Goal: Transaction & Acquisition: Purchase product/service

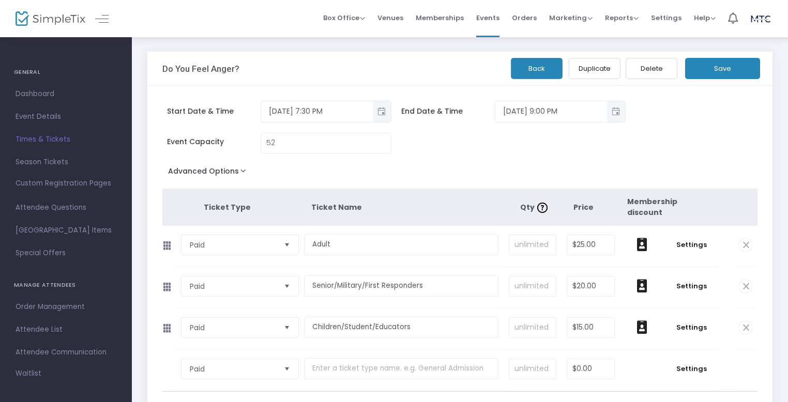
click at [360, 19] on span "Box Office" at bounding box center [344, 18] width 42 height 10
click at [367, 36] on li "Sell Tickets" at bounding box center [360, 35] width 74 height 20
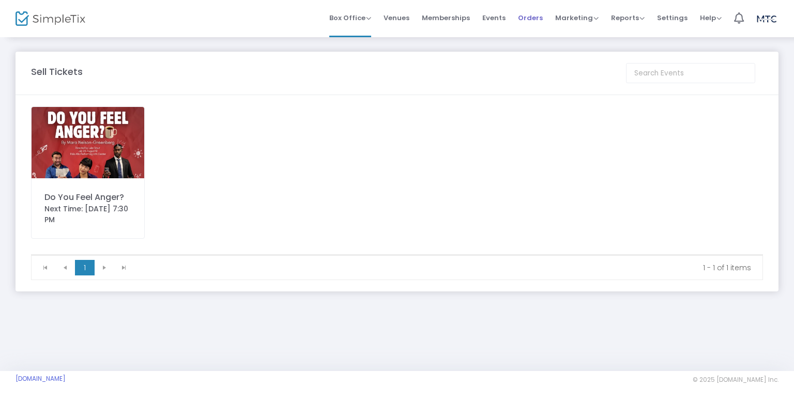
click at [517, 19] on li "Orders" at bounding box center [530, 18] width 37 height 37
click at [536, 20] on span "Orders" at bounding box center [530, 18] width 25 height 26
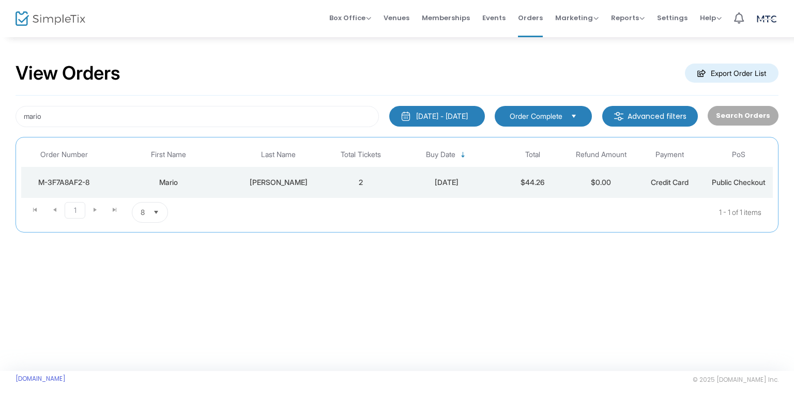
click at [734, 178] on span "Public Checkout" at bounding box center [739, 182] width 54 height 9
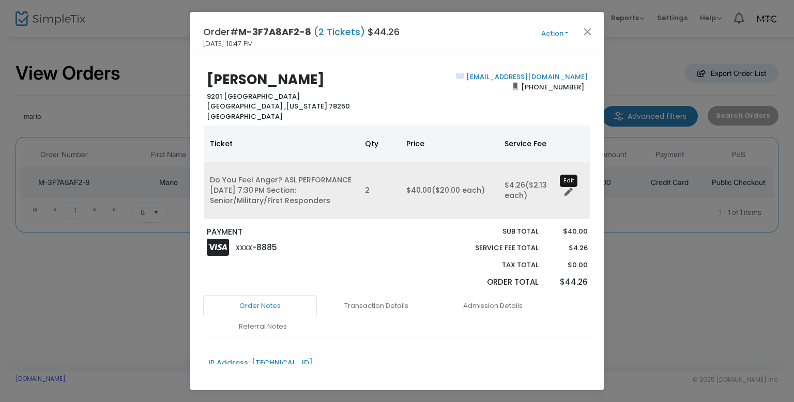
click at [566, 190] on icon "Data table" at bounding box center [568, 192] width 8 height 8
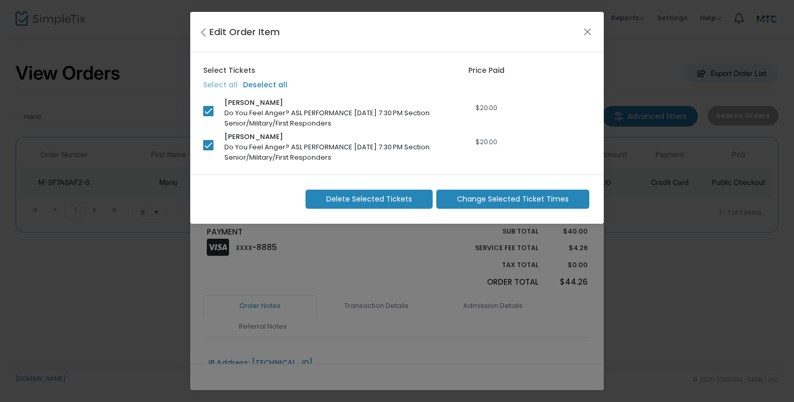
click at [466, 202] on span "Change Selected Ticket Times" at bounding box center [513, 199] width 112 height 11
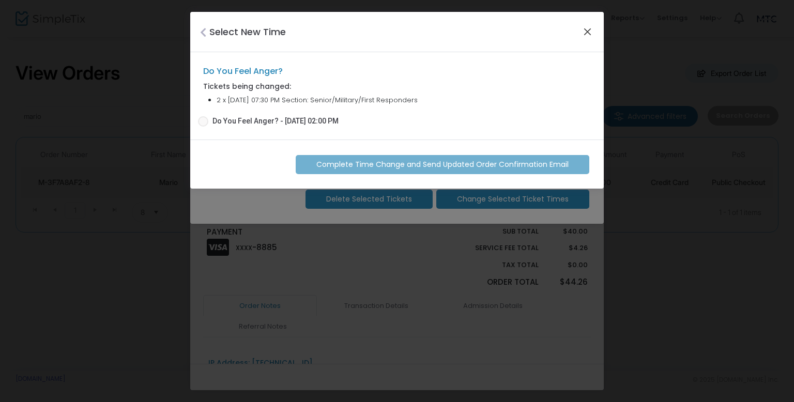
click at [583, 37] on button "Close" at bounding box center [587, 31] width 13 height 13
checkbox input "false"
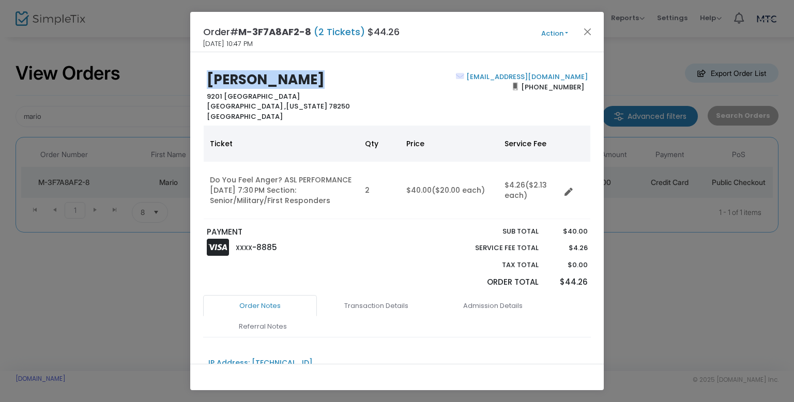
drag, startPoint x: 295, startPoint y: 81, endPoint x: 215, endPoint y: 80, distance: 80.1
click at [213, 80] on b "Mario Guillen" at bounding box center [266, 79] width 118 height 19
copy b "ario Guillen"
click at [592, 32] on button "Close" at bounding box center [587, 31] width 13 height 13
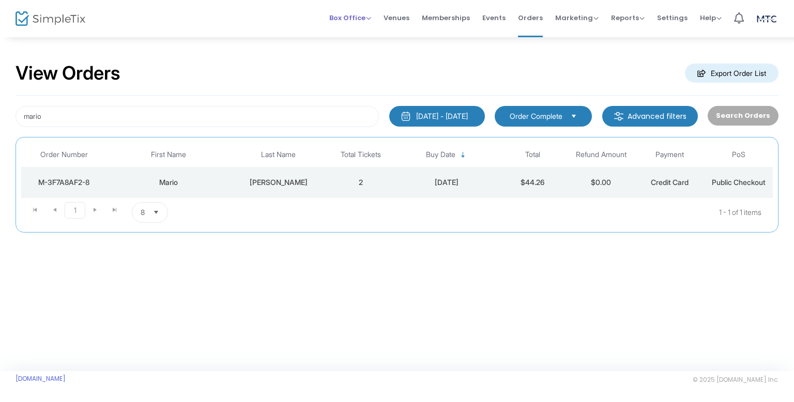
click at [364, 23] on div "Box Office Sell Tickets Bookings Sell Season Pass" at bounding box center [350, 18] width 42 height 10
click at [371, 17] on span "Box Office" at bounding box center [350, 18] width 42 height 10
drag, startPoint x: 357, startPoint y: 50, endPoint x: 367, endPoint y: 30, distance: 22.2
click at [358, 49] on li "Bookings" at bounding box center [366, 55] width 74 height 20
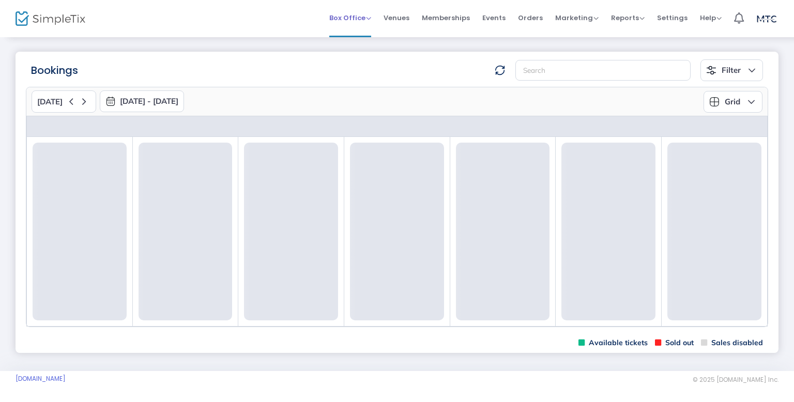
click at [367, 30] on span "Box Office Sell Tickets Bookings Sell Season Pass" at bounding box center [350, 18] width 42 height 26
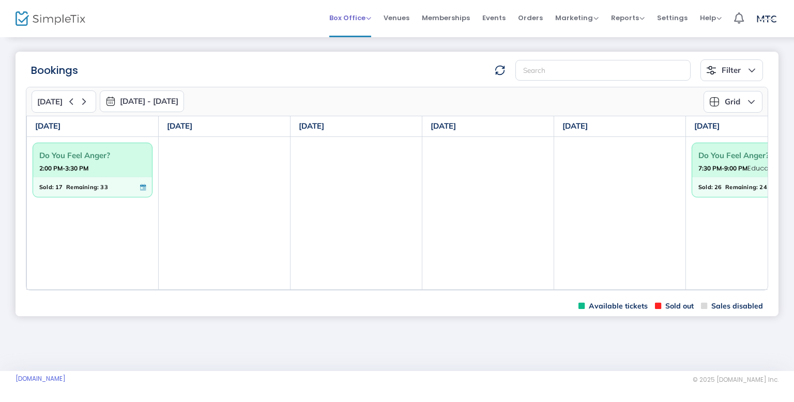
click at [358, 22] on span "Box Office" at bounding box center [350, 18] width 42 height 10
click at [362, 40] on li "Sell Tickets" at bounding box center [366, 35] width 74 height 20
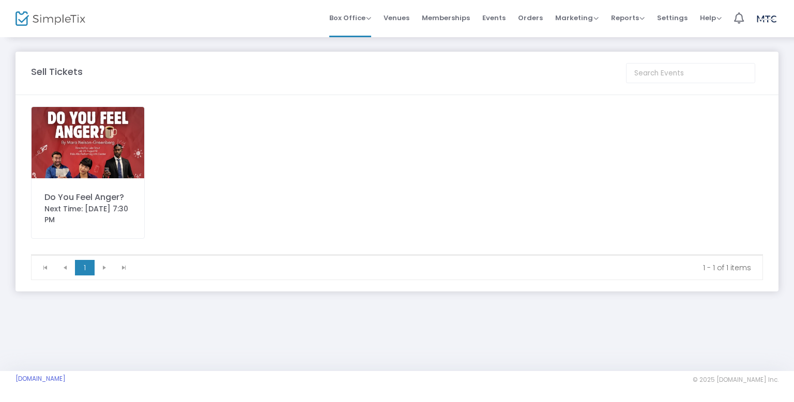
click at [132, 167] on img at bounding box center [88, 142] width 113 height 71
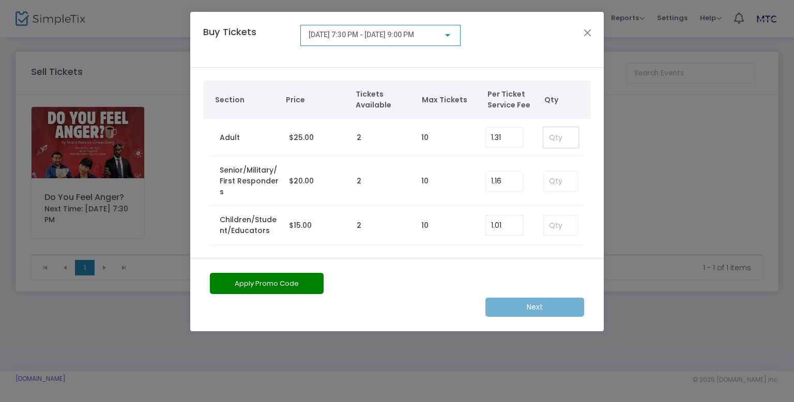
click at [554, 141] on input at bounding box center [561, 138] width 34 height 20
type input "2"
click at [500, 314] on m-button "Next" at bounding box center [534, 307] width 99 height 19
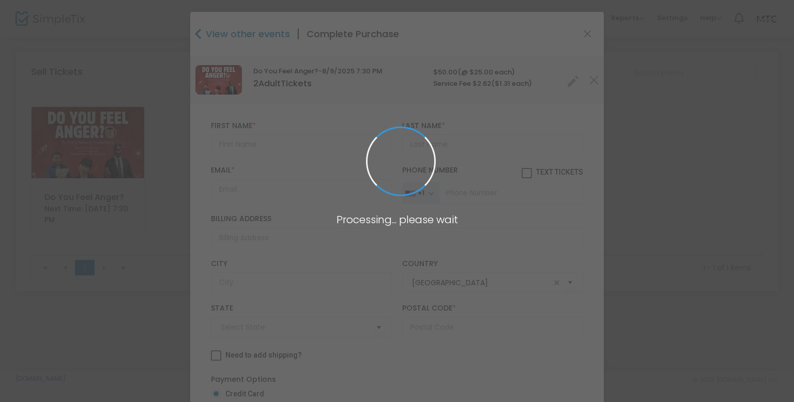
type input "Texas"
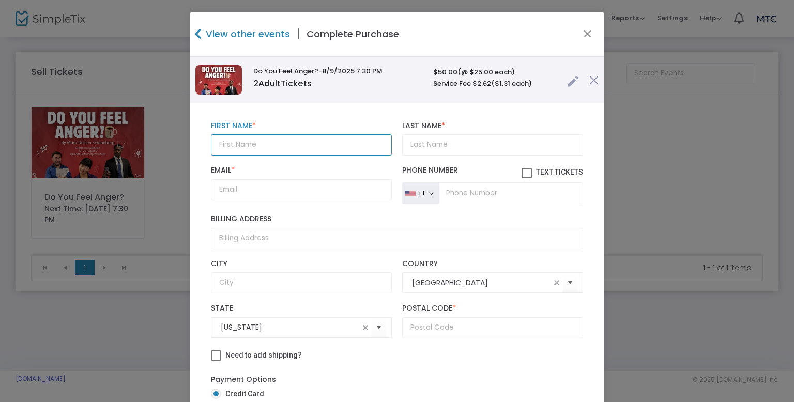
click at [267, 144] on input "text" at bounding box center [301, 144] width 181 height 21
paste input "ario Guillen"
drag, startPoint x: 270, startPoint y: 145, endPoint x: 231, endPoint y: 146, distance: 38.2
click at [231, 146] on input "ario Guillen" at bounding box center [301, 144] width 181 height 21
type input "ario Guillen"
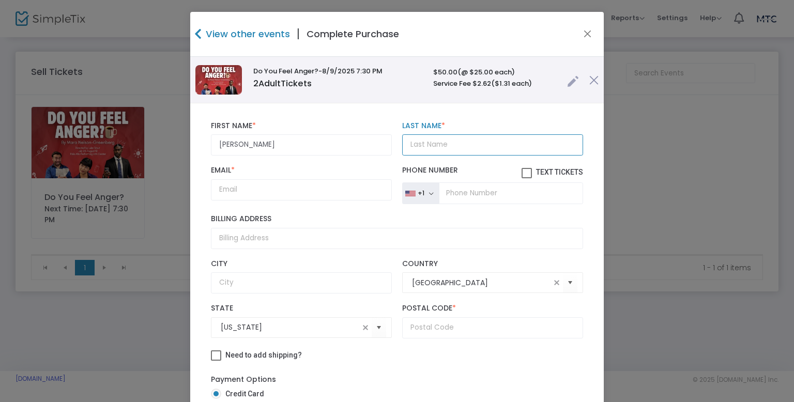
click at [418, 144] on input "Last Name *" at bounding box center [492, 144] width 181 height 21
paste input "Guillen"
type input "Guillen"
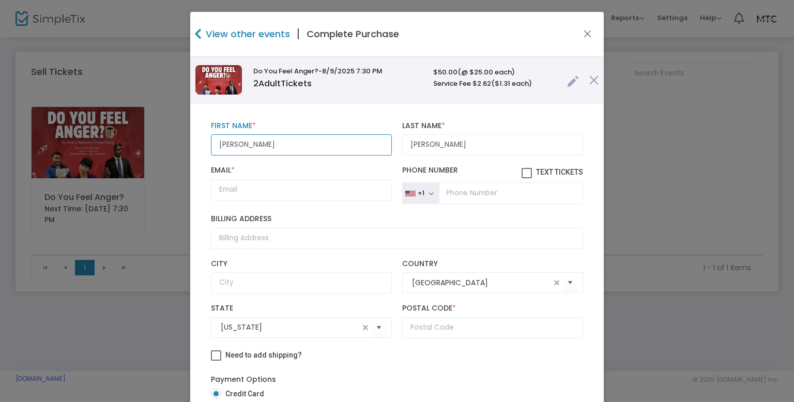
drag, startPoint x: 242, startPoint y: 147, endPoint x: 171, endPoint y: 138, distance: 71.3
click at [175, 136] on ngb-modal-window "View other events | Complete Purchase Do You Feel Anger? -8/9/2025 7:30 PM 2 Ad…" at bounding box center [397, 201] width 794 height 402
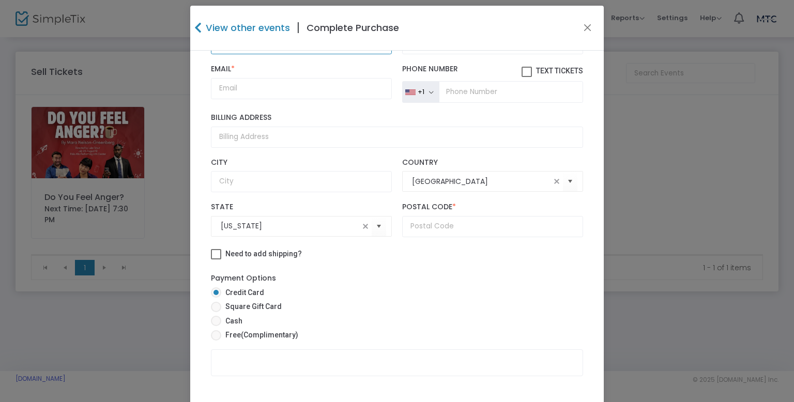
scroll to position [8, 0]
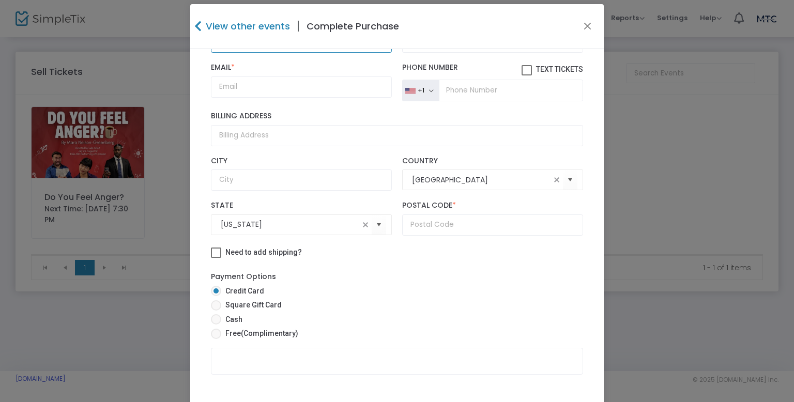
type input "Mario"
click at [452, 226] on input "text" at bounding box center [492, 224] width 181 height 21
type input "78245"
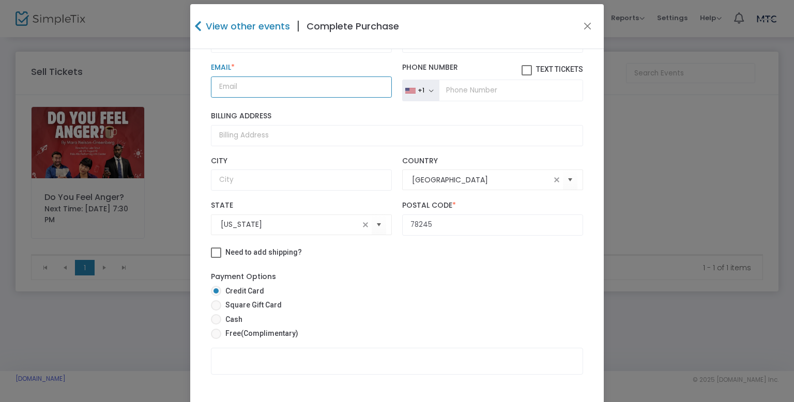
click at [272, 91] on input "Email *" at bounding box center [301, 86] width 181 height 21
click at [302, 91] on input "Email *" at bounding box center [301, 86] width 181 height 21
click at [304, 86] on input "Email *" at bounding box center [301, 86] width 181 height 21
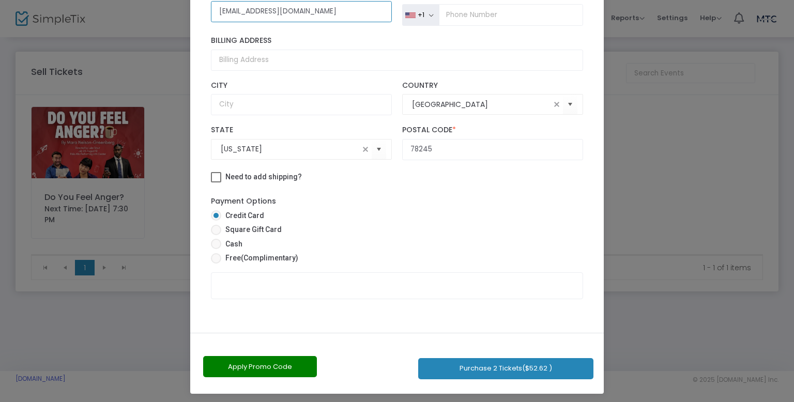
scroll to position [86, 0]
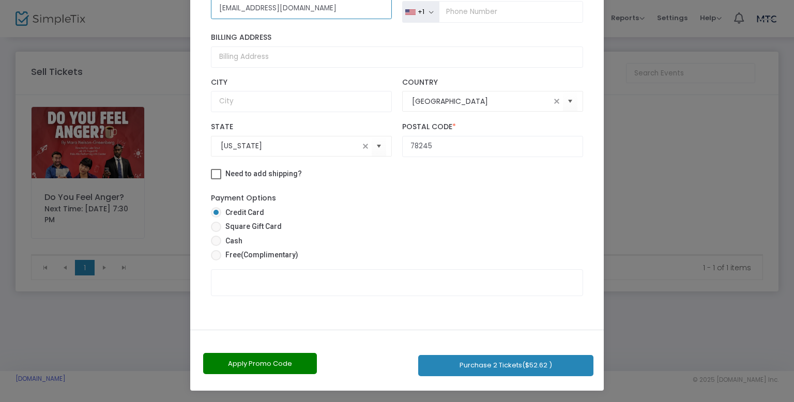
type input "mariog33@sbcglobal.net"
click at [223, 246] on mat-radio-button "Cash" at bounding box center [397, 243] width 372 height 14
click at [224, 258] on span "Free (Complimentary)" at bounding box center [259, 255] width 77 height 11
click at [216, 260] on input "Free (Complimentary)" at bounding box center [215, 260] width 1 height 1
radio input "true"
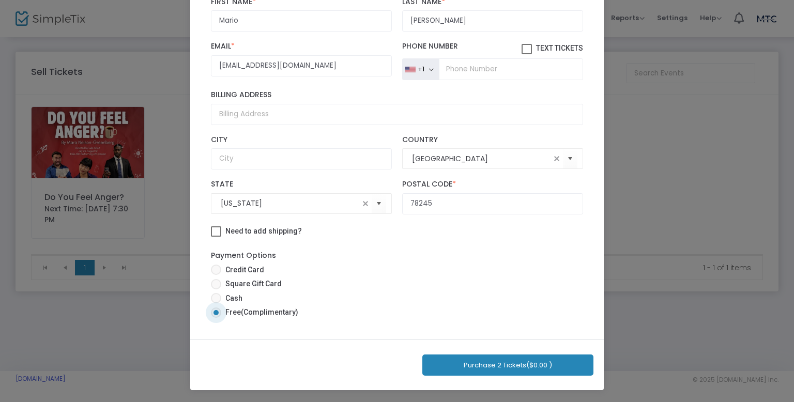
scroll to position [76, 0]
click at [453, 364] on button "Purchase 2 Tickets ($0.00 )" at bounding box center [507, 364] width 171 height 21
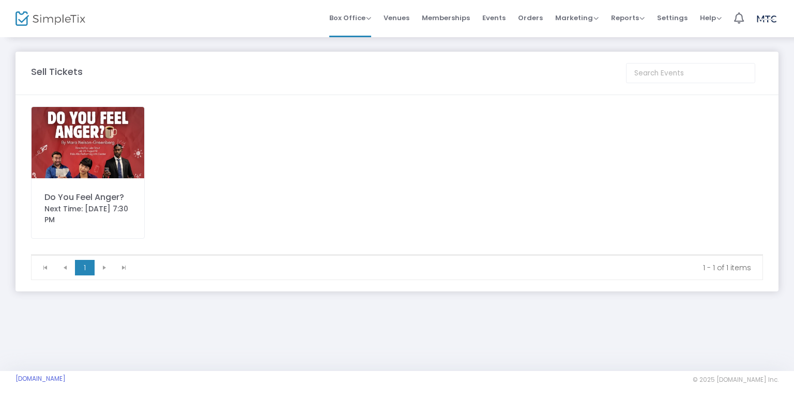
click at [585, 56] on div "Sell Tickets Do You Feel Anger? Next Time: 8/9/2025 7:30 PM 1 1 1 - 1 of 1 item…" at bounding box center [397, 171] width 794 height 271
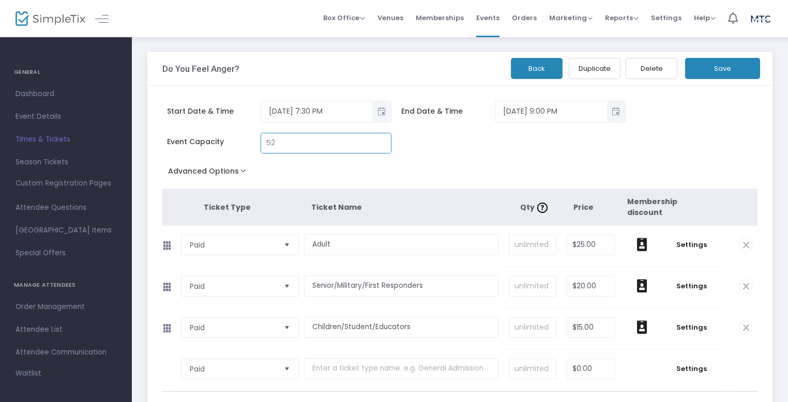
click at [331, 138] on input "52" at bounding box center [326, 143] width 130 height 20
type input "52"
click at [747, 55] on div "Back Duplicate Delete Save" at bounding box center [648, 65] width 230 height 27
click at [740, 66] on button "Save" at bounding box center [722, 68] width 75 height 21
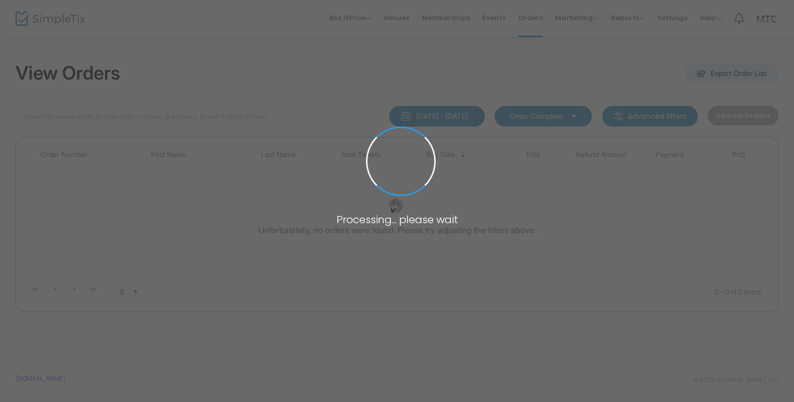
type input "mejia"
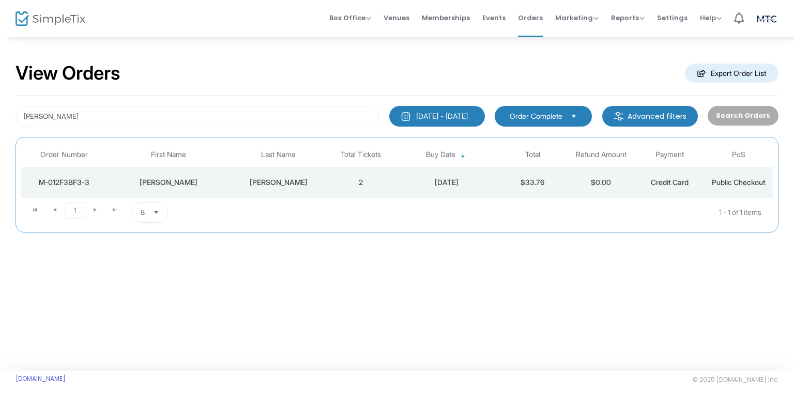
click at [700, 184] on div "Credit Card" at bounding box center [670, 182] width 64 height 10
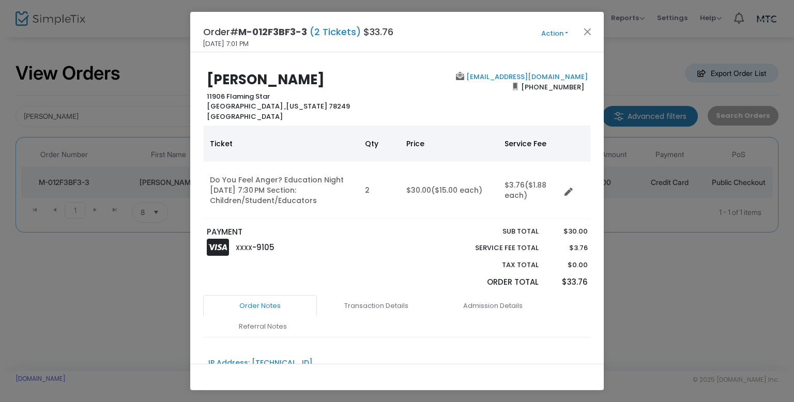
click at [569, 31] on button "Action" at bounding box center [554, 33] width 62 height 11
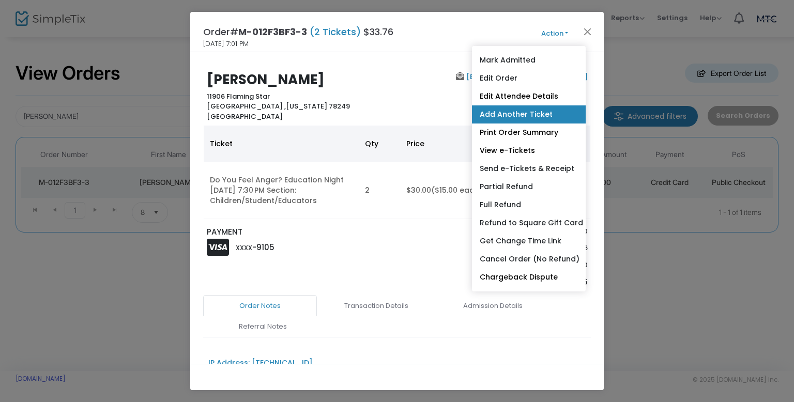
click at [546, 112] on link "Add Another Ticket" at bounding box center [529, 114] width 114 height 18
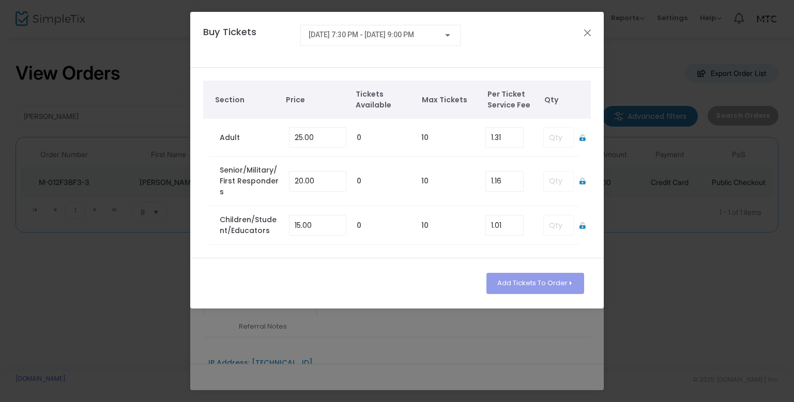
click at [548, 133] on td at bounding box center [556, 138] width 46 height 38
click at [580, 138] on icon at bounding box center [582, 137] width 6 height 7
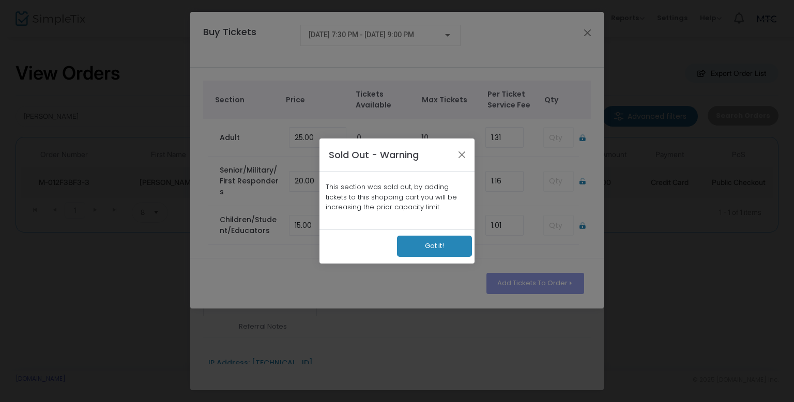
click at [431, 250] on button "Got it!" at bounding box center [434, 246] width 75 height 21
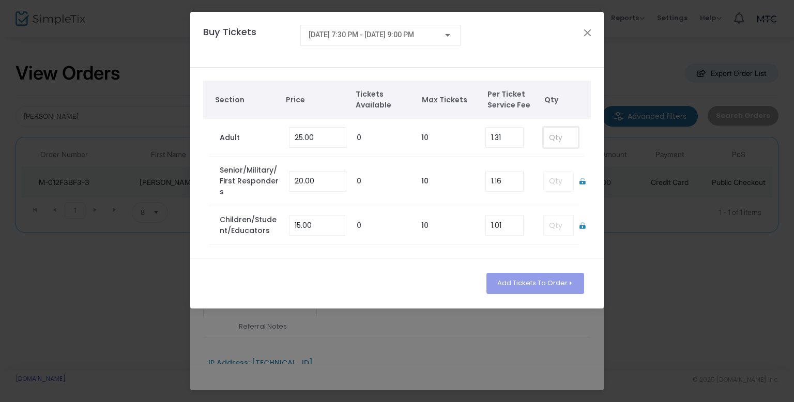
click at [552, 140] on input at bounding box center [561, 138] width 34 height 20
type input "2"
click at [522, 285] on button "Add Tickets To Order" at bounding box center [535, 283] width 98 height 21
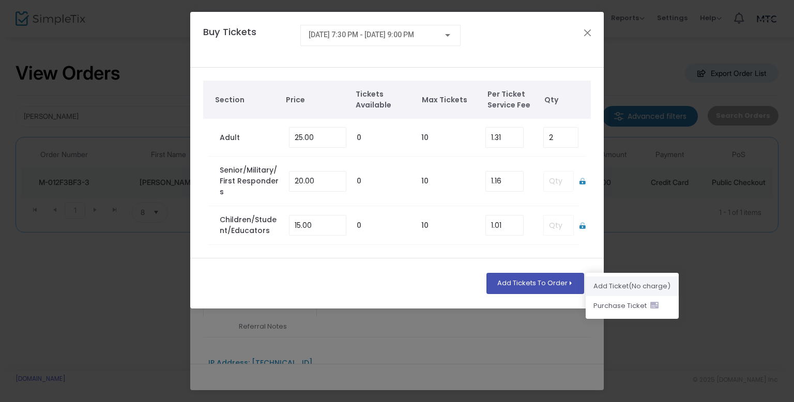
click at [638, 288] on li "Add Ticket (No charge)" at bounding box center [631, 286] width 93 height 20
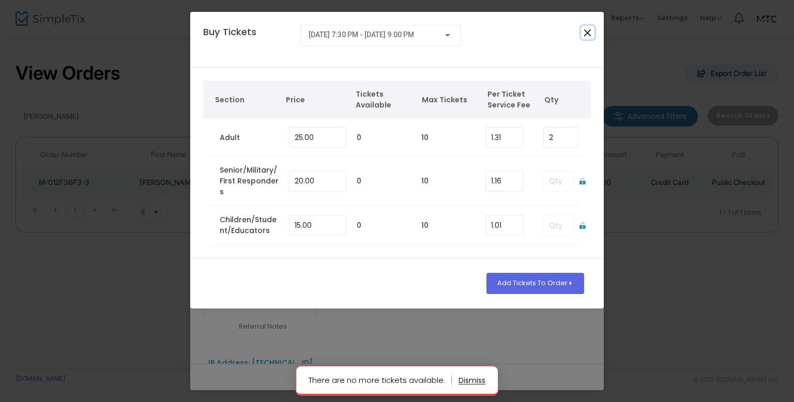
click at [584, 36] on button "Close" at bounding box center [587, 32] width 13 height 13
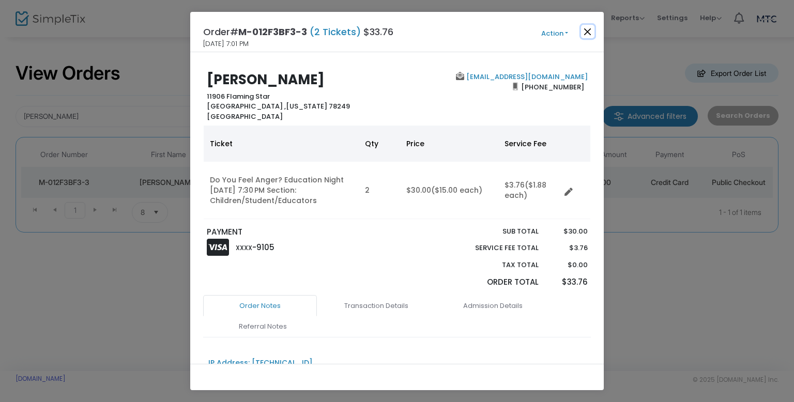
drag, startPoint x: 589, startPoint y: 35, endPoint x: 522, endPoint y: 101, distance: 93.9
click at [589, 36] on button "Close" at bounding box center [587, 31] width 13 height 13
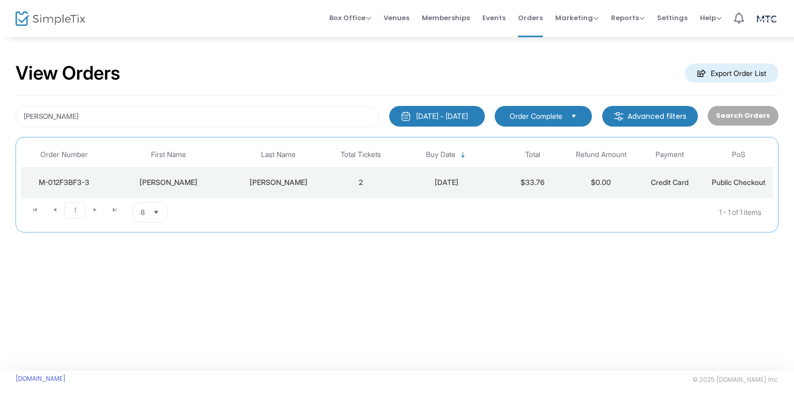
drag, startPoint x: 303, startPoint y: 173, endPoint x: 309, endPoint y: 172, distance: 6.2
click at [303, 173] on td "MEJIA" at bounding box center [278, 182] width 96 height 31
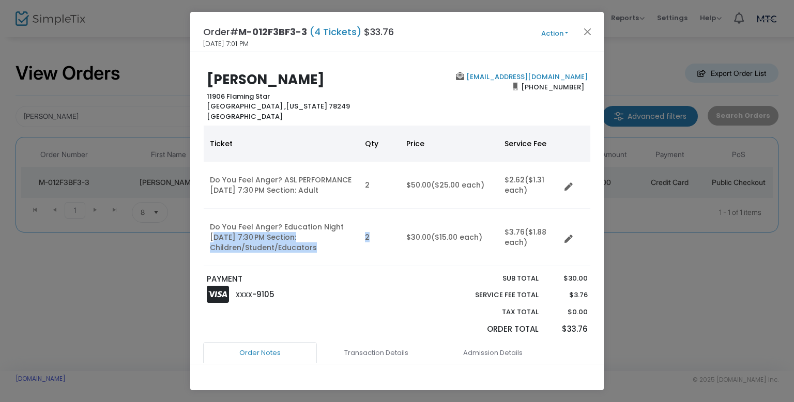
drag, startPoint x: 214, startPoint y: 238, endPoint x: 496, endPoint y: 232, distance: 282.2
click at [404, 231] on tr "Do You Feel Anger? Education Night 8/8/2025 7:30 PM Section: Children/Student/E…" at bounding box center [397, 237] width 387 height 57
click at [566, 237] on icon "Data table" at bounding box center [568, 239] width 8 height 8
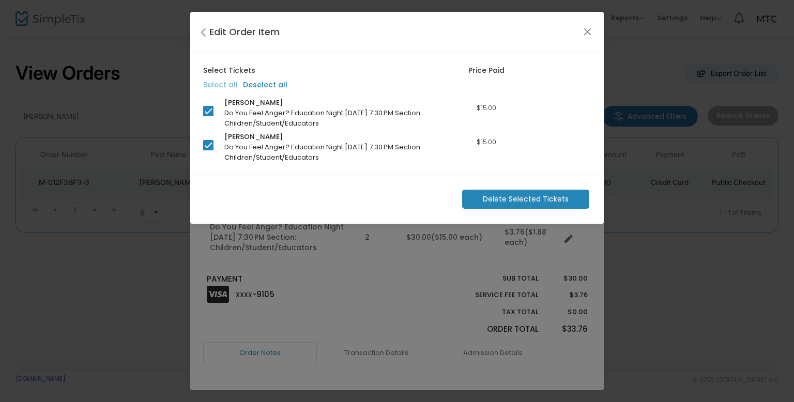
click at [500, 199] on span "Delete Selected Tickets" at bounding box center [526, 199] width 86 height 11
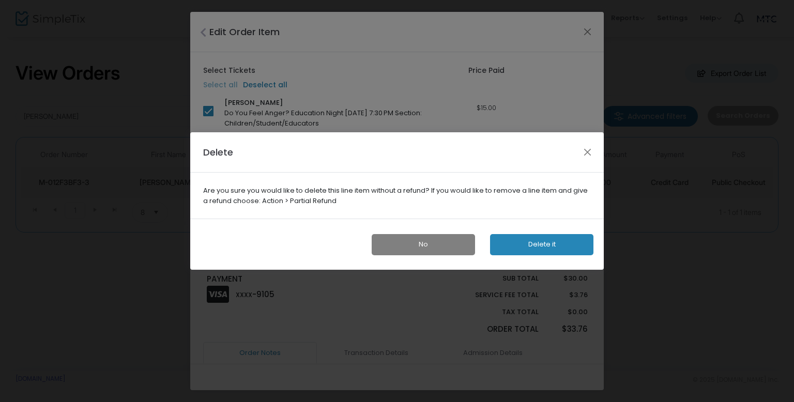
click at [523, 251] on button "Delete it" at bounding box center [541, 244] width 103 height 21
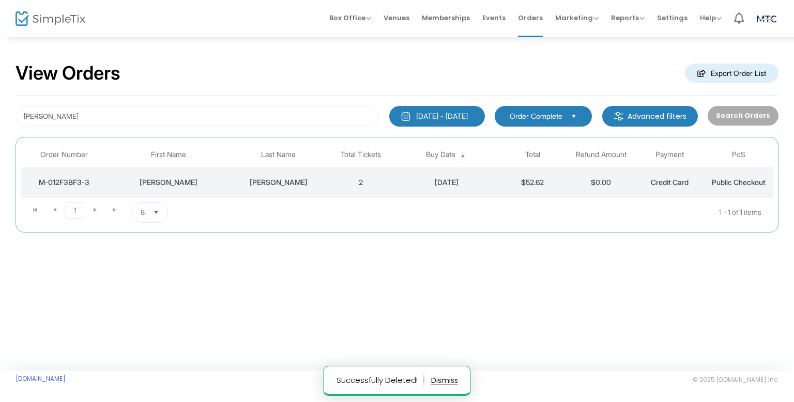
click at [407, 190] on td "8/7/2025" at bounding box center [446, 182] width 103 height 31
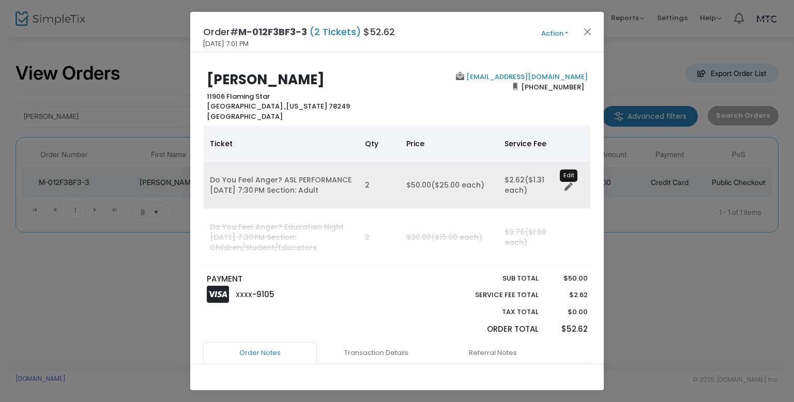
click at [568, 185] on icon "Data table" at bounding box center [568, 187] width 8 height 8
click at [569, 184] on icon "Data table" at bounding box center [568, 187] width 8 height 8
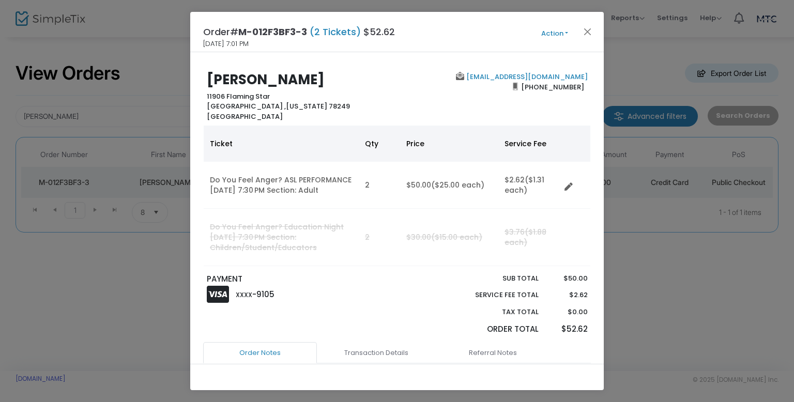
click at [400, 239] on td "$30.00 ($15.00 each)" at bounding box center [449, 237] width 98 height 57
click at [400, 238] on td "$30.00 ($15.00 each)" at bounding box center [449, 237] width 98 height 57
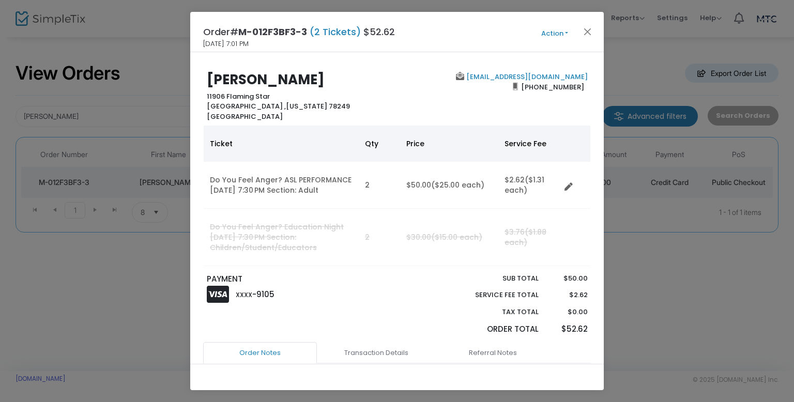
click at [366, 237] on td "2" at bounding box center [379, 237] width 41 height 57
click at [305, 239] on td "Do You Feel Anger? Education Night 8/8/2025 7:30 PM Section: Children/Student/E…" at bounding box center [281, 237] width 155 height 57
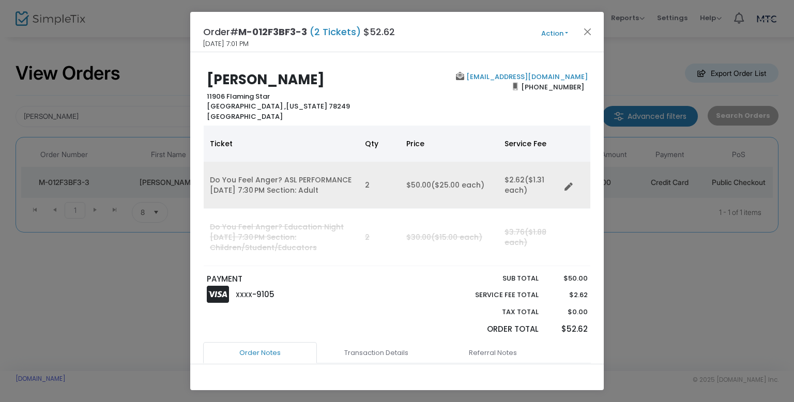
click at [296, 195] on td "Do You Feel Anger? ASL PERFORMANCE 8/9/2025 7:30 PM Section: Adult" at bounding box center [281, 185] width 155 height 47
drag, startPoint x: 438, startPoint y: 180, endPoint x: 463, endPoint y: 166, distance: 28.5
click at [439, 180] on span "($25.00 each)" at bounding box center [457, 185] width 53 height 10
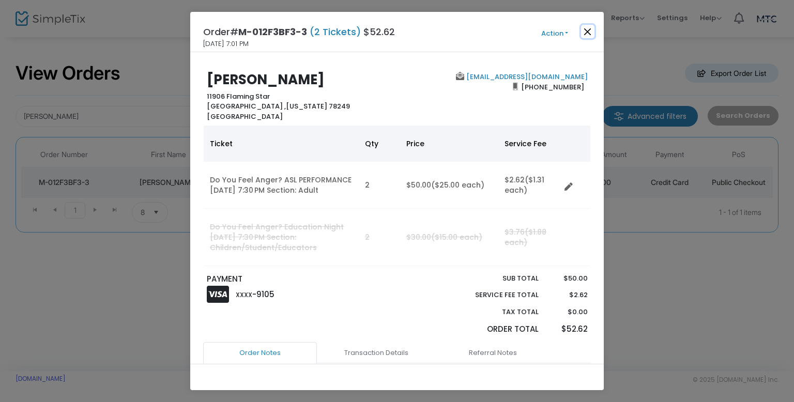
click at [582, 29] on button "Close" at bounding box center [587, 31] width 13 height 13
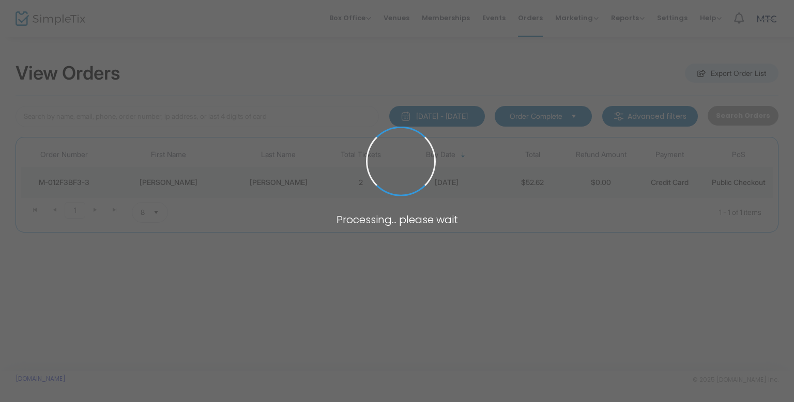
type input "mejia"
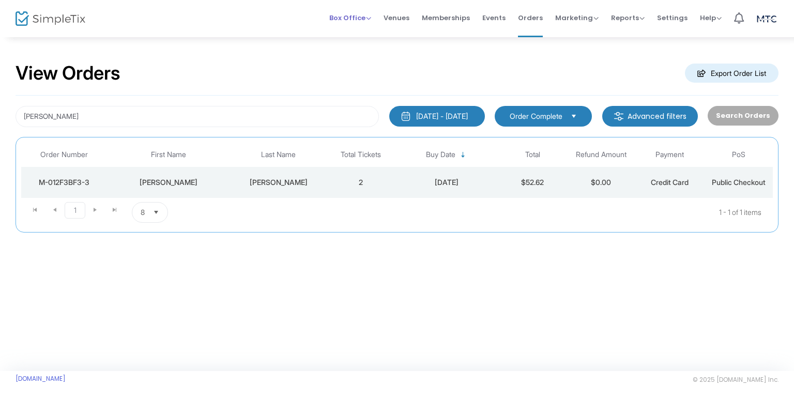
click at [371, 23] on span "Box Office Sell Tickets Bookings Sell Season Pass" at bounding box center [350, 18] width 42 height 26
click at [363, 19] on span "Box Office" at bounding box center [350, 18] width 42 height 10
click at [364, 32] on li "Sell Tickets" at bounding box center [366, 35] width 74 height 20
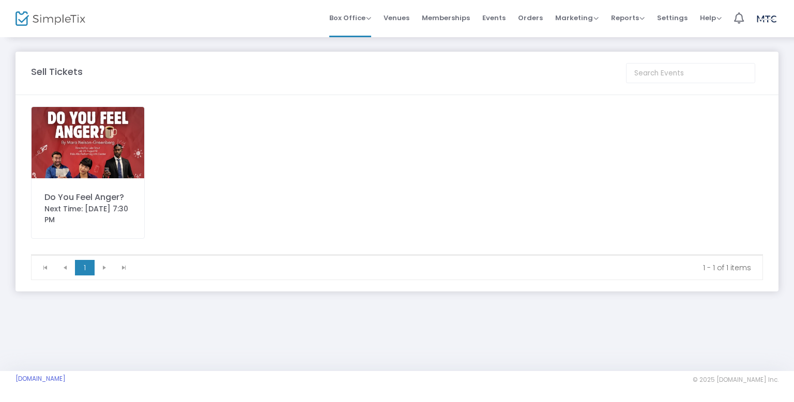
click at [81, 174] on img at bounding box center [88, 142] width 113 height 71
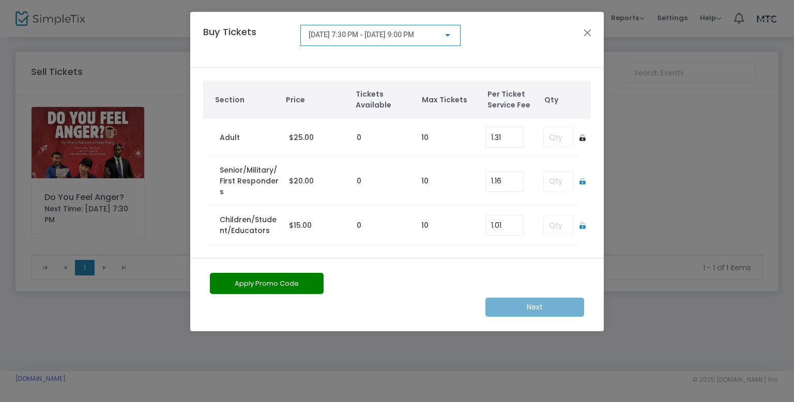
click at [582, 137] on icon at bounding box center [582, 137] width 6 height 7
click at [558, 137] on input at bounding box center [561, 138] width 34 height 20
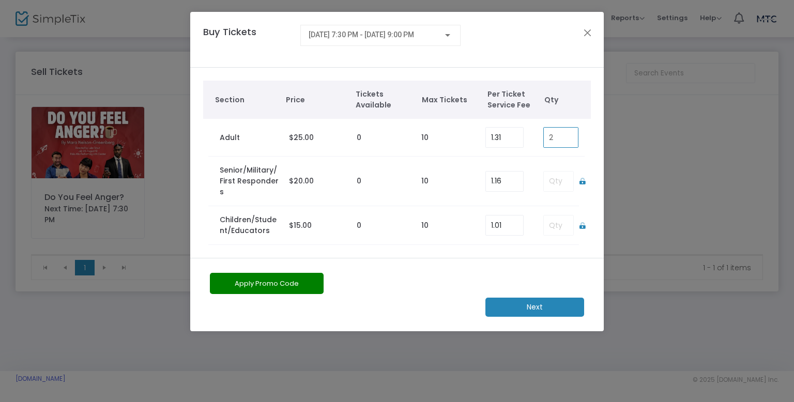
type input "2"
click at [559, 303] on m-button "Next" at bounding box center [534, 307] width 99 height 19
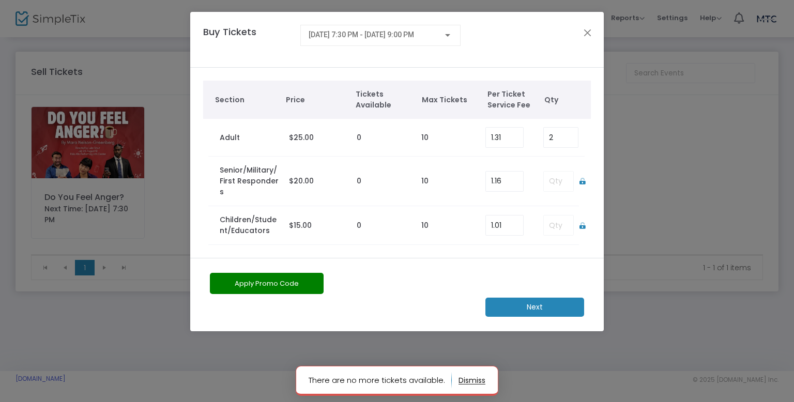
click at [537, 301] on m-button "Next" at bounding box center [534, 307] width 99 height 19
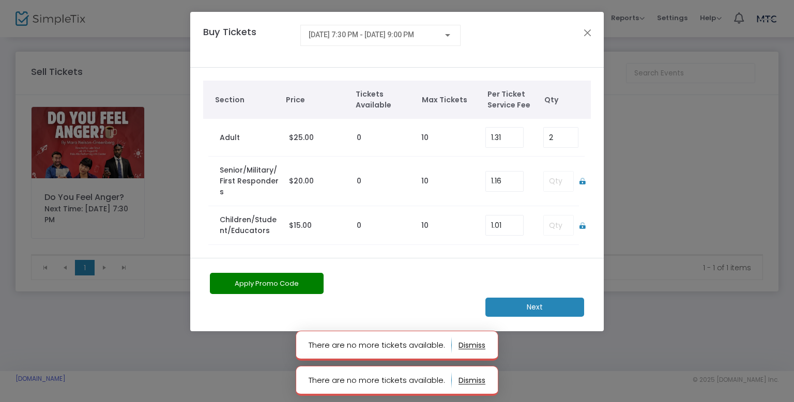
click at [521, 313] on m-button "Next" at bounding box center [534, 307] width 99 height 19
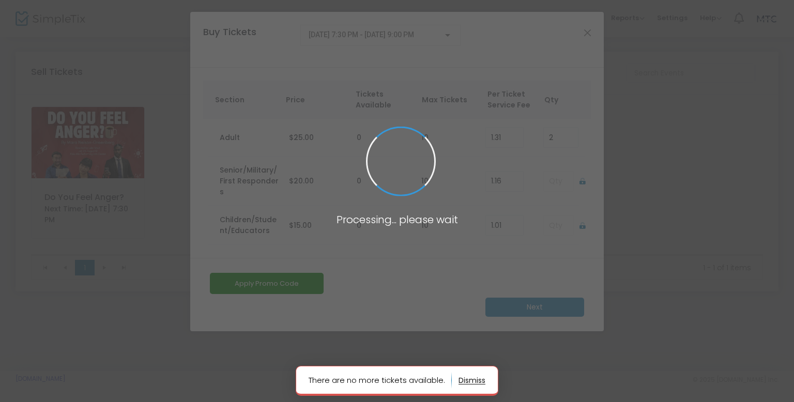
click at [474, 347] on button "button" at bounding box center [471, 345] width 27 height 17
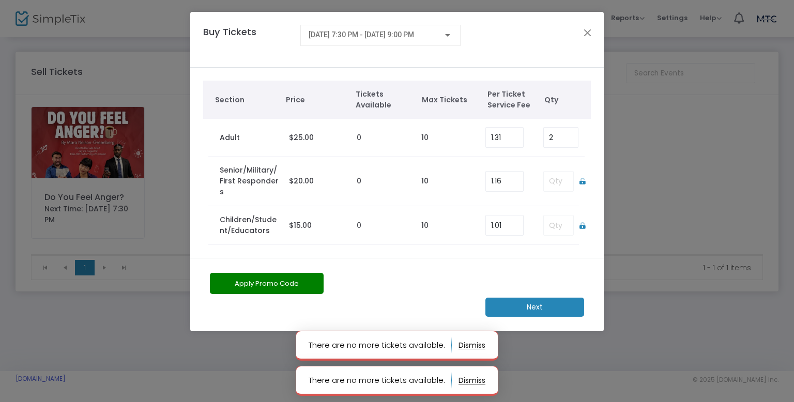
click at [478, 345] on button "button" at bounding box center [471, 345] width 27 height 17
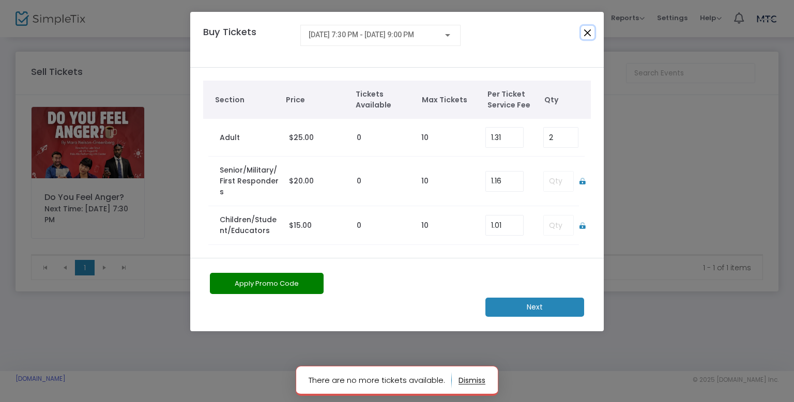
click at [584, 36] on button "Close" at bounding box center [587, 32] width 13 height 13
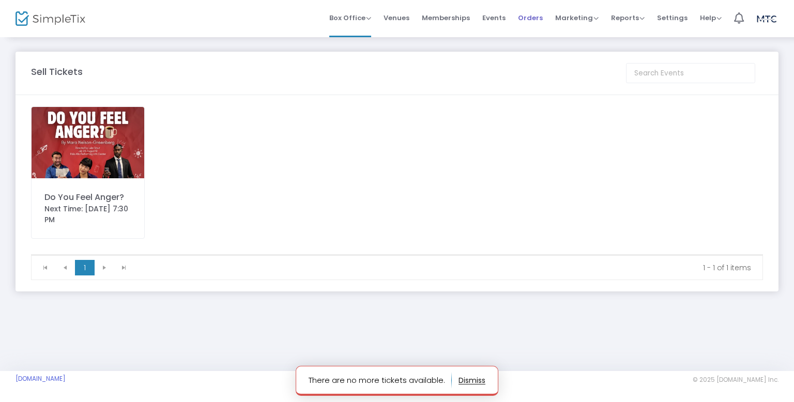
click at [522, 24] on span "Orders" at bounding box center [530, 18] width 25 height 26
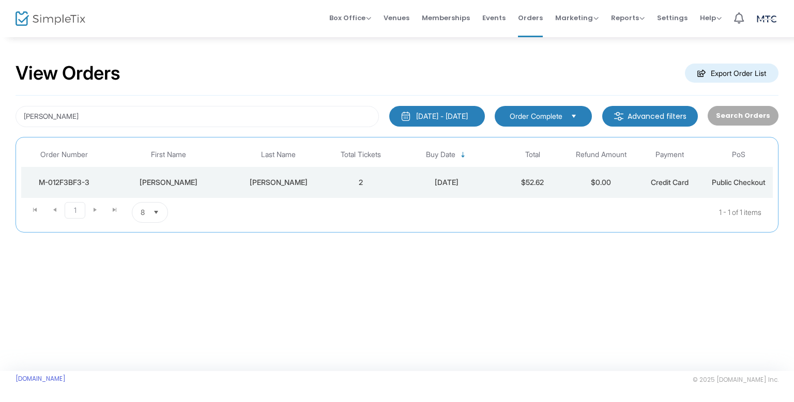
click at [561, 121] on span "Order Complete" at bounding box center [535, 116] width 61 height 11
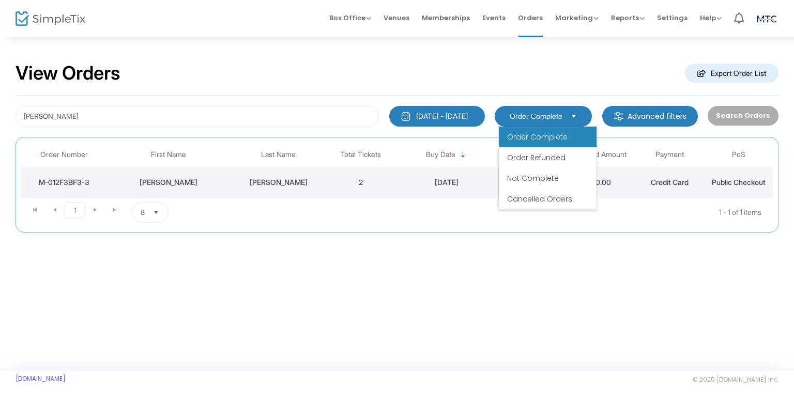
click at [557, 202] on span "Cancelled Orders" at bounding box center [539, 199] width 65 height 10
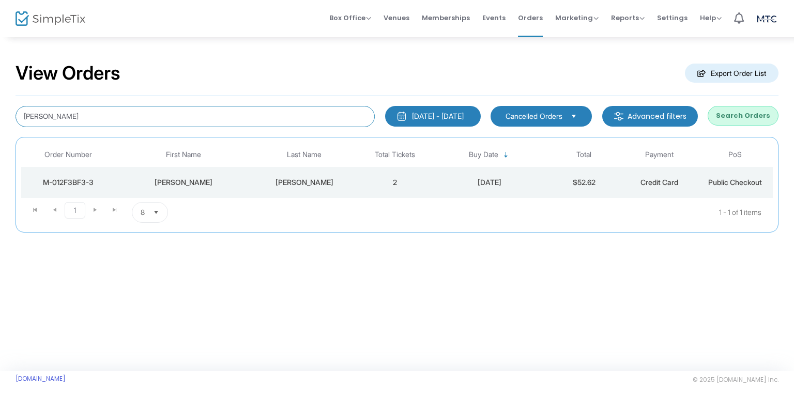
click at [346, 120] on input "mejia" at bounding box center [195, 116] width 359 height 21
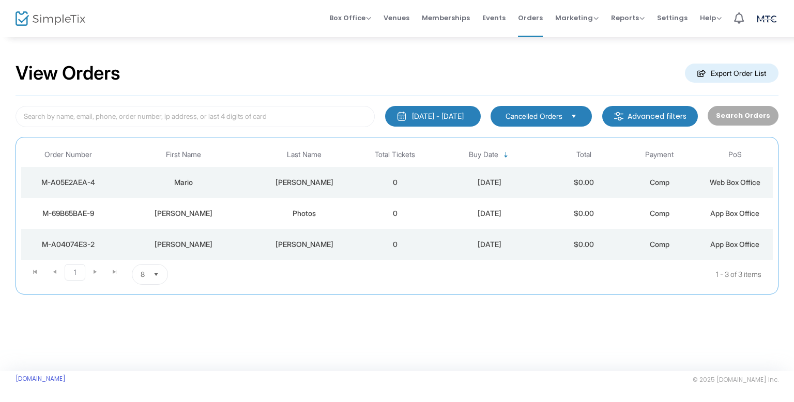
click at [378, 186] on td "0" at bounding box center [394, 182] width 75 height 31
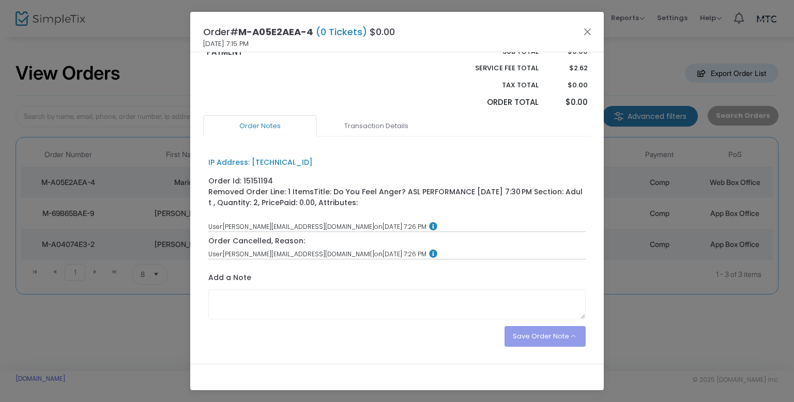
scroll to position [97, 0]
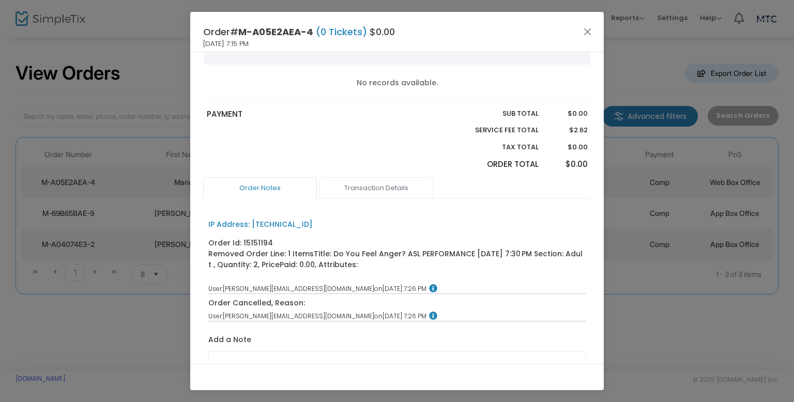
click at [388, 187] on link "Transaction Details" at bounding box center [376, 188] width 114 height 22
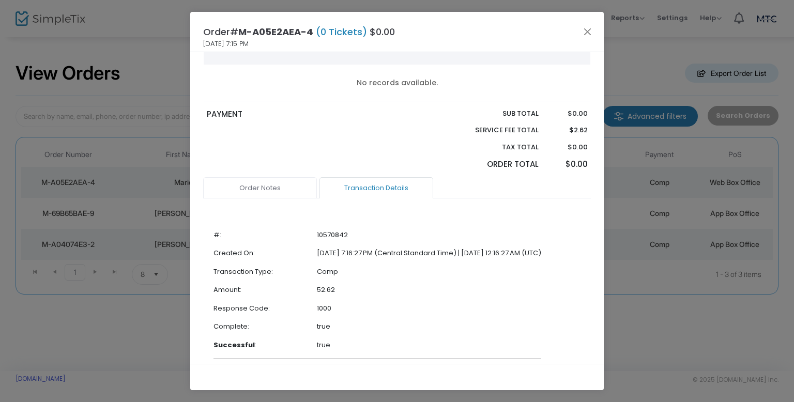
click at [276, 185] on link "Order Notes" at bounding box center [260, 188] width 114 height 22
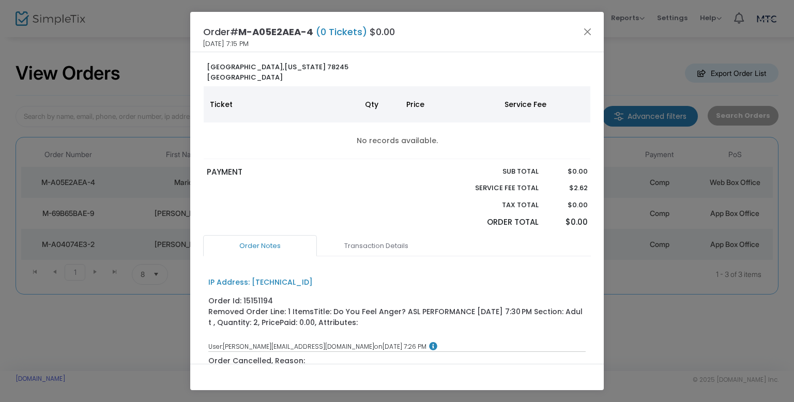
scroll to position [0, 0]
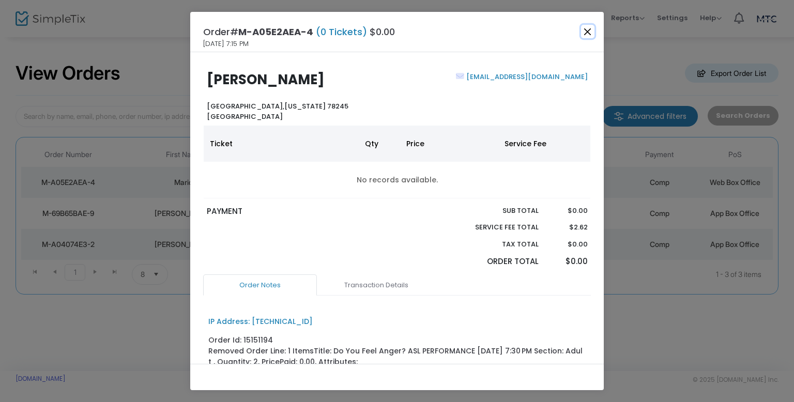
click at [588, 33] on button "Close" at bounding box center [587, 31] width 13 height 13
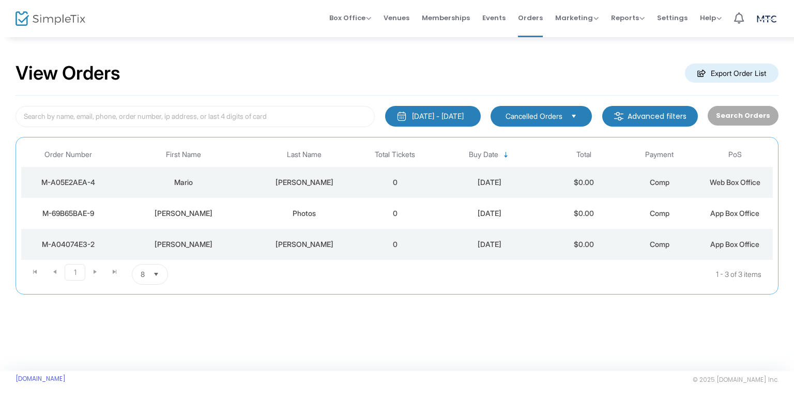
click at [501, 19] on span "Events" at bounding box center [493, 18] width 23 height 26
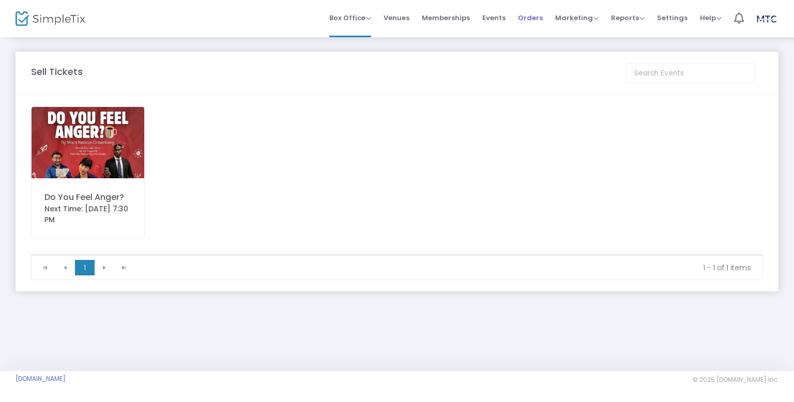
click at [520, 16] on li "Orders" at bounding box center [530, 18] width 37 height 37
click at [525, 16] on span "Orders" at bounding box center [530, 18] width 25 height 26
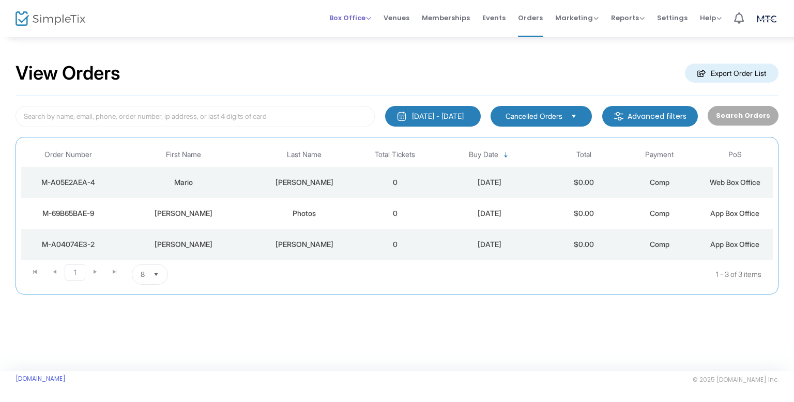
click at [364, 19] on span "Box Office" at bounding box center [350, 18] width 42 height 10
click at [472, 60] on div "View Orders Export Order List" at bounding box center [397, 74] width 763 height 44
click at [371, 24] on span "Box Office Sell Tickets Bookings Sell Season Pass" at bounding box center [350, 18] width 42 height 26
click at [367, 20] on span "Box Office" at bounding box center [350, 18] width 42 height 10
click at [512, 12] on li "Events" at bounding box center [494, 18] width 36 height 37
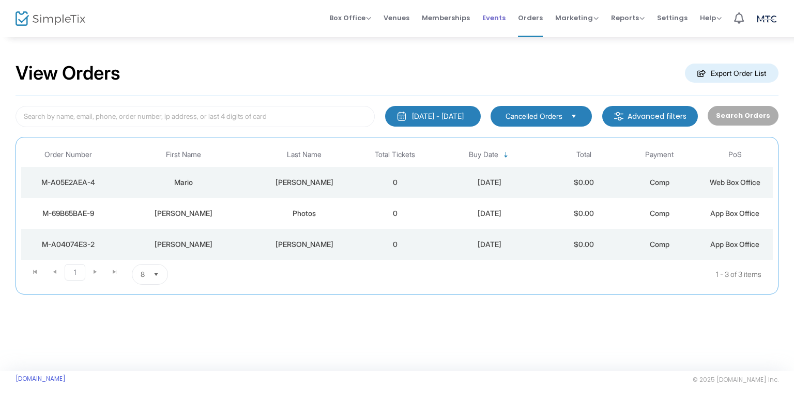
click at [505, 20] on span "Events" at bounding box center [493, 18] width 23 height 26
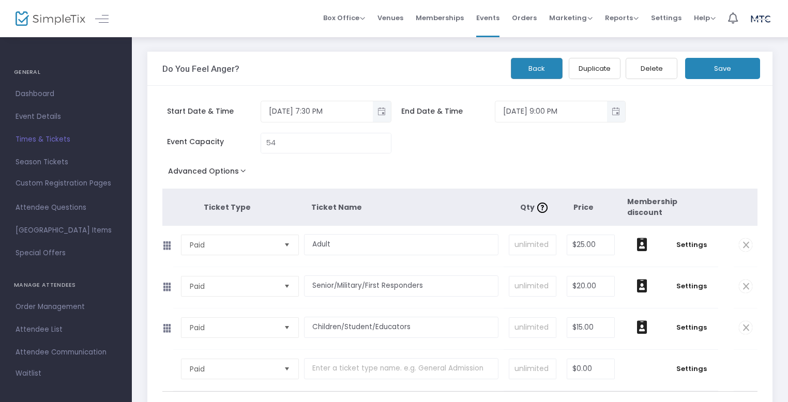
click at [546, 70] on button "Back" at bounding box center [537, 68] width 52 height 21
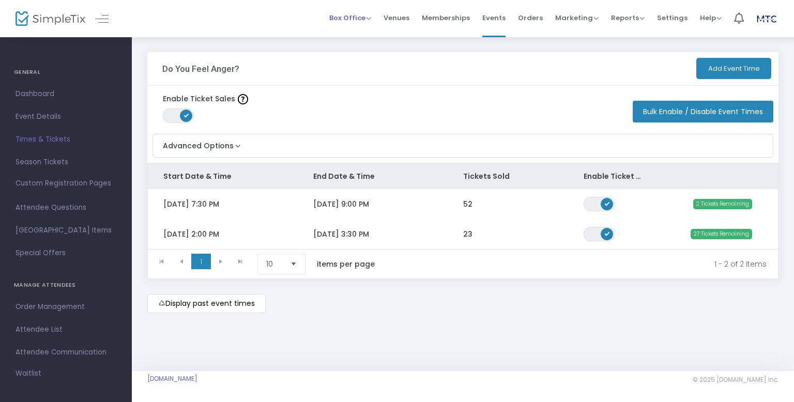
click at [369, 19] on span "Box Office" at bounding box center [350, 18] width 42 height 10
click at [378, 30] on li "Sell Tickets" at bounding box center [366, 35] width 74 height 20
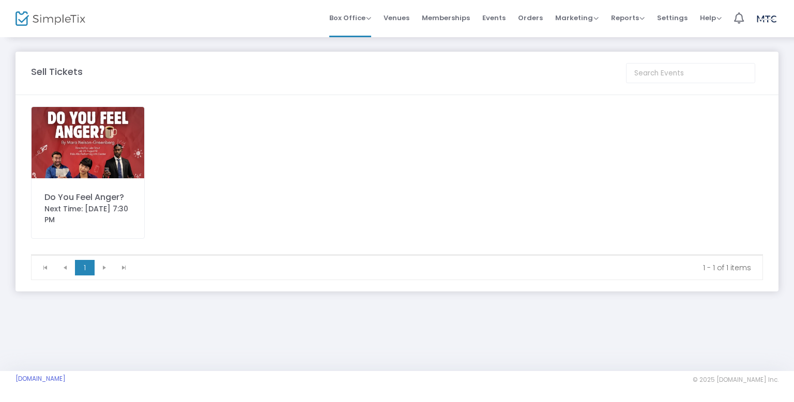
click at [130, 182] on div "Do You Feel Anger? Next Time: [DATE] 7:30 PM" at bounding box center [88, 172] width 114 height 132
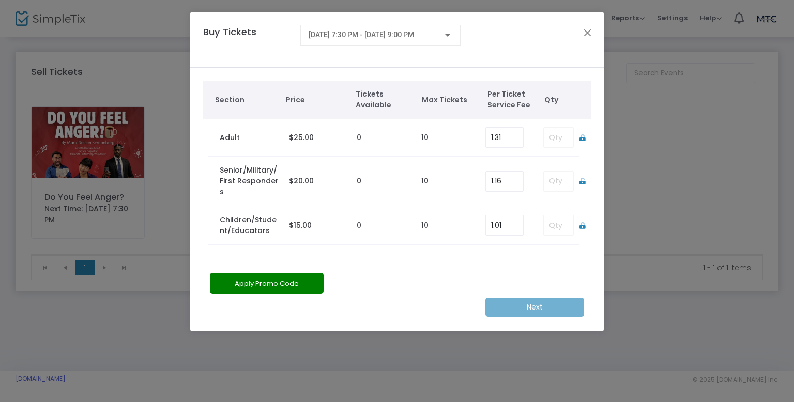
click at [565, 135] on td at bounding box center [556, 138] width 46 height 38
click at [559, 137] on td at bounding box center [556, 138] width 46 height 38
click at [553, 140] on td at bounding box center [556, 138] width 46 height 38
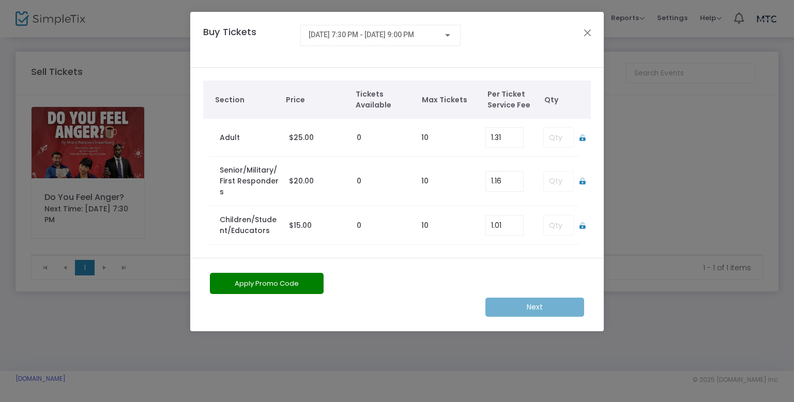
click at [553, 140] on td at bounding box center [556, 138] width 46 height 38
click at [436, 40] on div "[DATE] 7:30 PM - [DATE] 9:00 PM" at bounding box center [380, 32] width 144 height 19
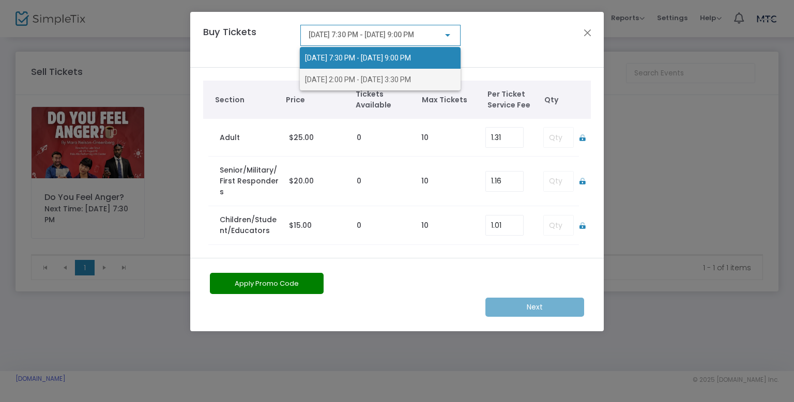
click at [389, 80] on span "[DATE] 2:00 PM - [DATE] 3:30 PM" at bounding box center [358, 79] width 106 height 8
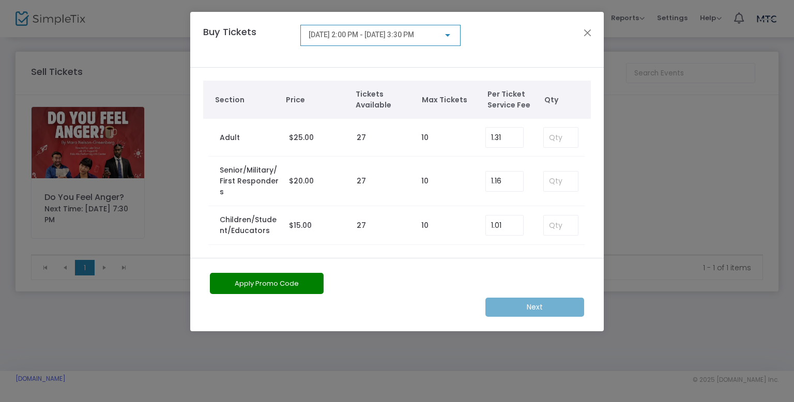
click at [414, 36] on span "[DATE] 2:00 PM - [DATE] 3:30 PM" at bounding box center [360, 34] width 105 height 8
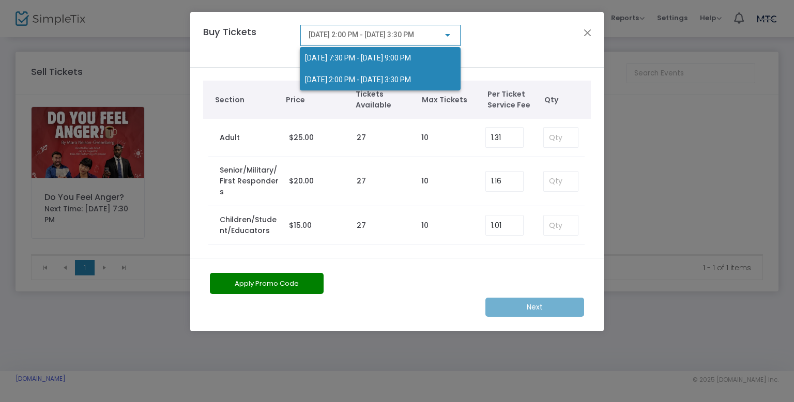
click at [404, 57] on span "[DATE] 7:30 PM - [DATE] 9:00 PM" at bounding box center [358, 58] width 106 height 8
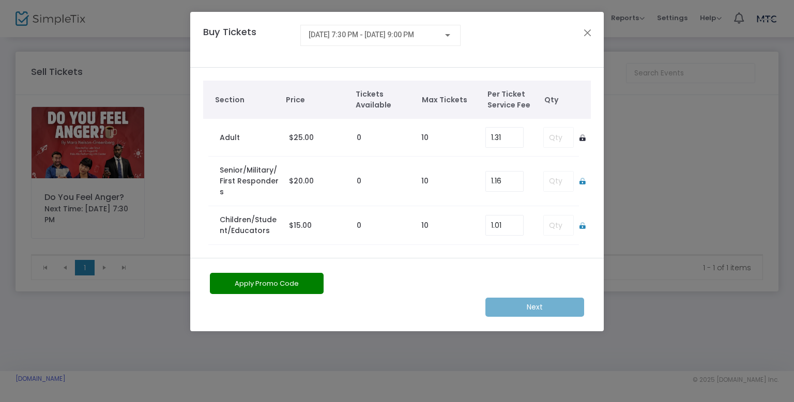
click at [581, 137] on icon at bounding box center [582, 137] width 6 height 7
click at [575, 138] on input at bounding box center [561, 138] width 34 height 20
type input "2"
click at [531, 304] on m-button "Next" at bounding box center [534, 307] width 99 height 19
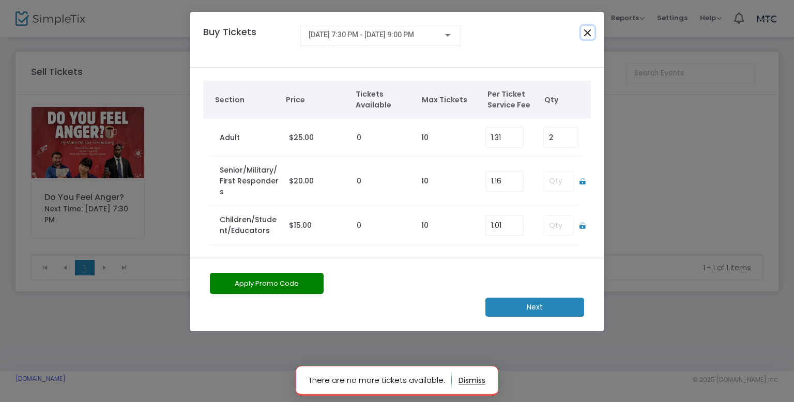
click at [585, 33] on button "Close" at bounding box center [587, 32] width 13 height 13
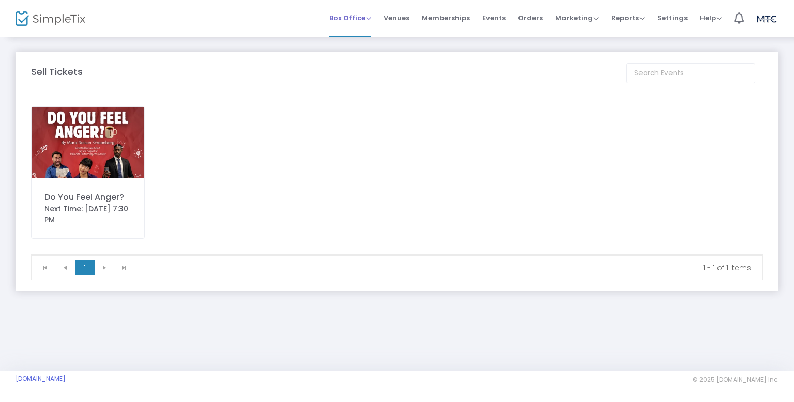
click at [348, 22] on span "Box Office" at bounding box center [350, 18] width 42 height 10
click at [147, 150] on div "Do You Feel Anger? Next Time: [DATE] 7:30 PM" at bounding box center [88, 180] width 124 height 148
click at [126, 151] on img at bounding box center [88, 142] width 113 height 71
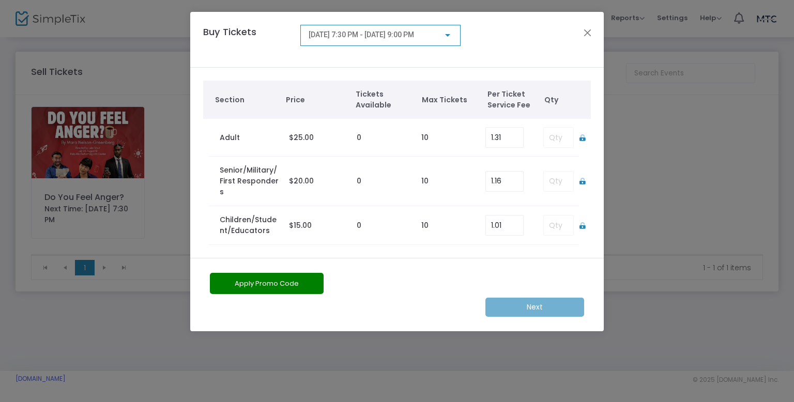
click at [414, 37] on span "[DATE] 7:30 PM - [DATE] 9:00 PM" at bounding box center [360, 34] width 105 height 8
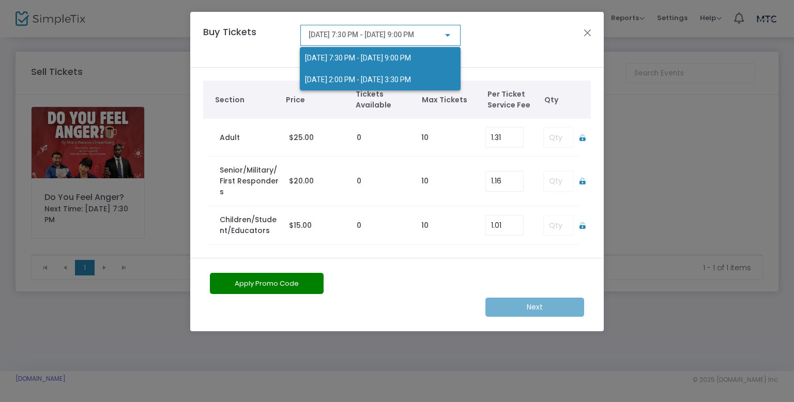
click at [380, 83] on span "[DATE] 2:00 PM - [DATE] 3:30 PM" at bounding box center [358, 79] width 106 height 8
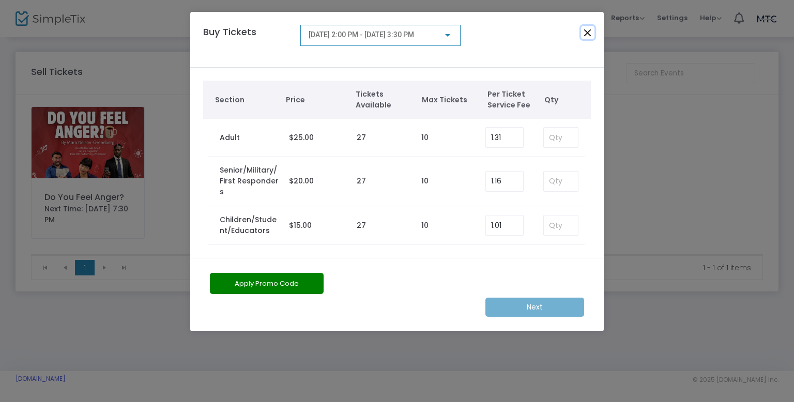
click at [589, 37] on button "Close" at bounding box center [587, 32] width 13 height 13
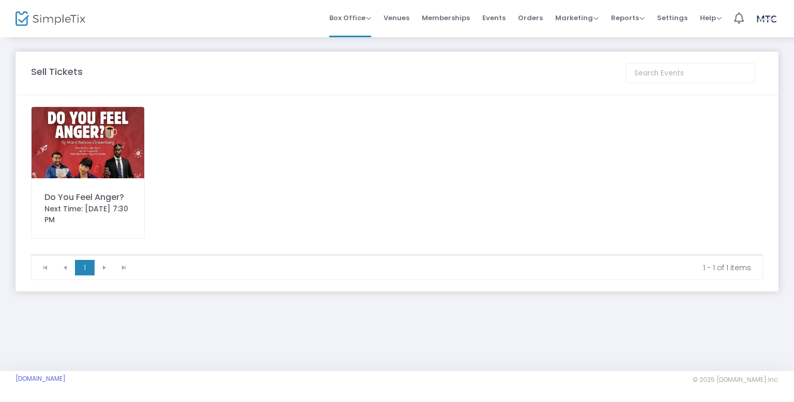
click at [773, 21] on img at bounding box center [766, 18] width 21 height 19
